Goal: Information Seeking & Learning: Learn about a topic

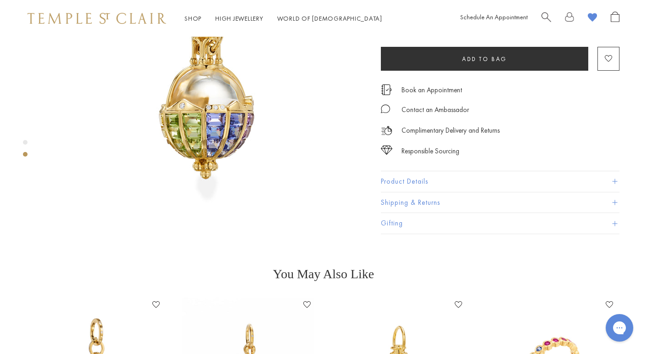
scroll to position [459, 0]
click at [497, 174] on button "Product Details" at bounding box center [500, 182] width 239 height 21
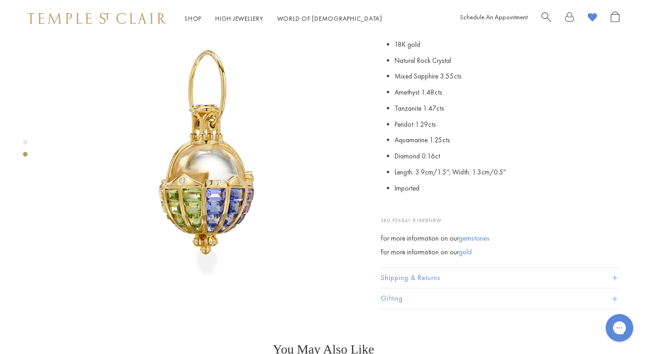
scroll to position [386, 0]
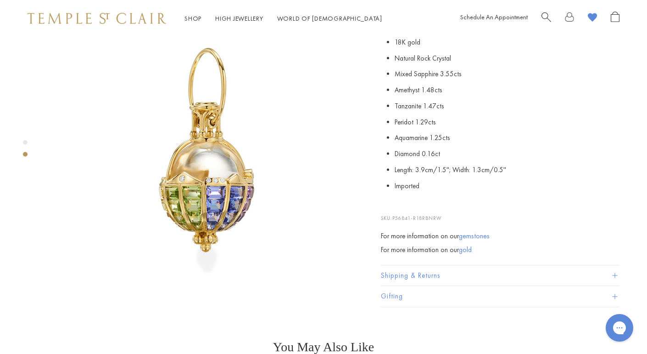
click at [405, 265] on button "Shipping & Returns" at bounding box center [500, 275] width 239 height 21
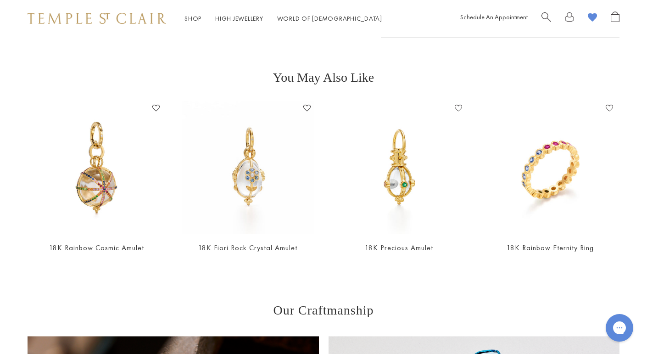
scroll to position [656, 0]
click at [100, 166] on img at bounding box center [96, 167] width 133 height 133
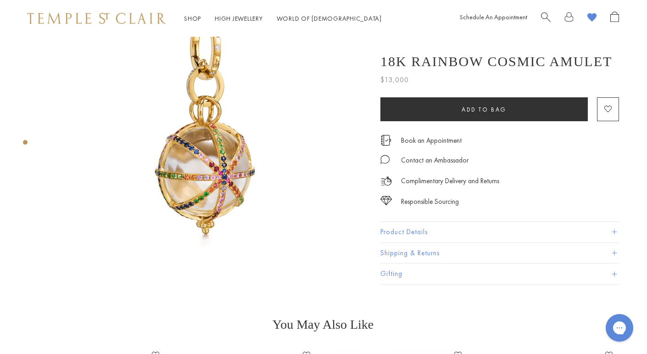
scroll to position [70, 0]
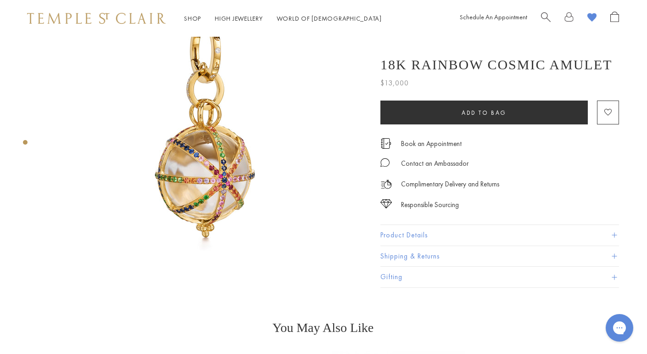
click at [421, 230] on button "Product Details" at bounding box center [500, 235] width 239 height 21
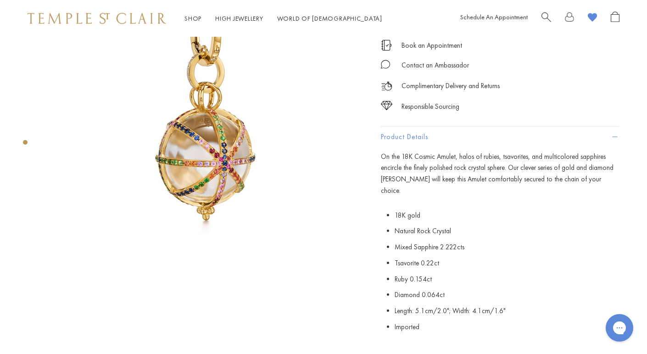
scroll to position [88, 0]
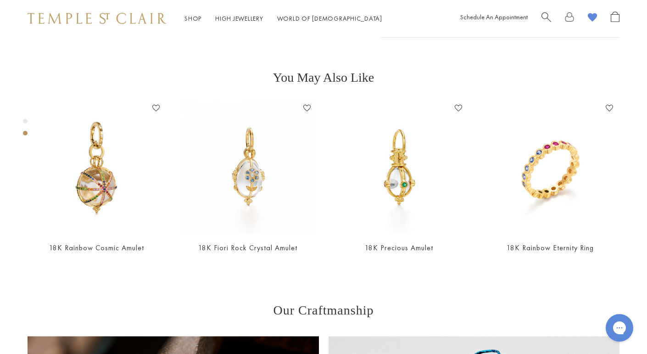
scroll to position [0, 1]
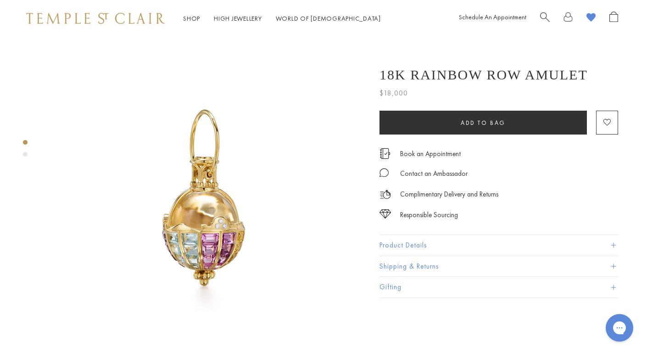
click at [396, 241] on button "Product Details" at bounding box center [499, 245] width 239 height 21
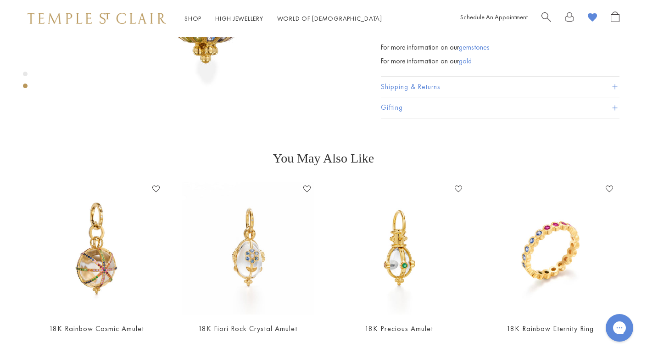
scroll to position [577, 0]
